Goal: Find specific page/section: Find specific page/section

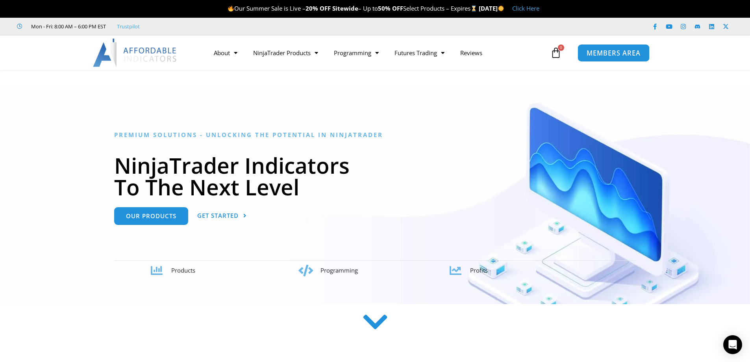
click at [626, 55] on span "MEMBERS AREA" at bounding box center [614, 53] width 54 height 7
